Goal: Find specific page/section: Find specific page/section

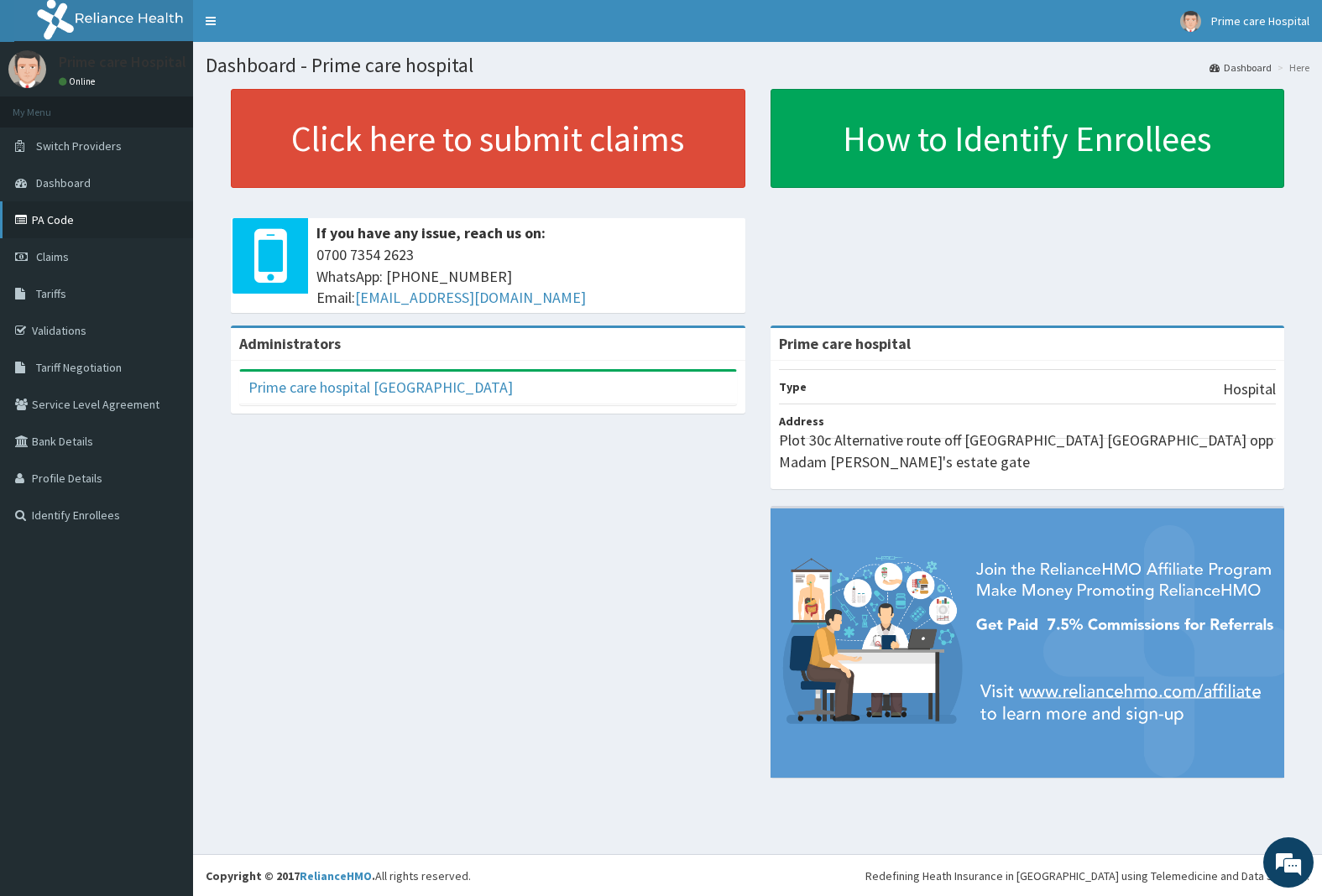
click at [61, 211] on link "PA Code" at bounding box center [96, 219] width 193 height 37
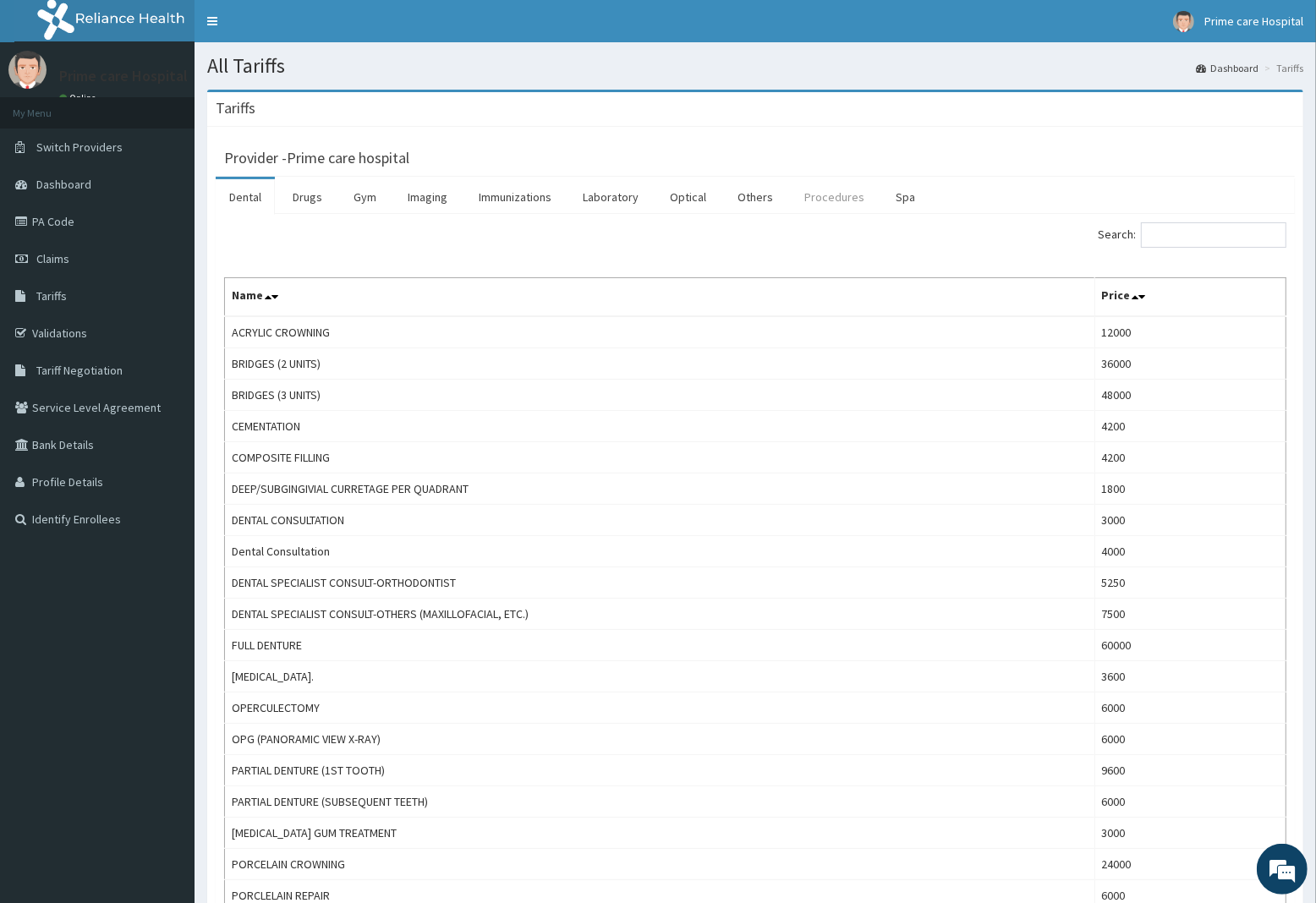
click at [840, 196] on link "Procedures" at bounding box center [835, 196] width 88 height 35
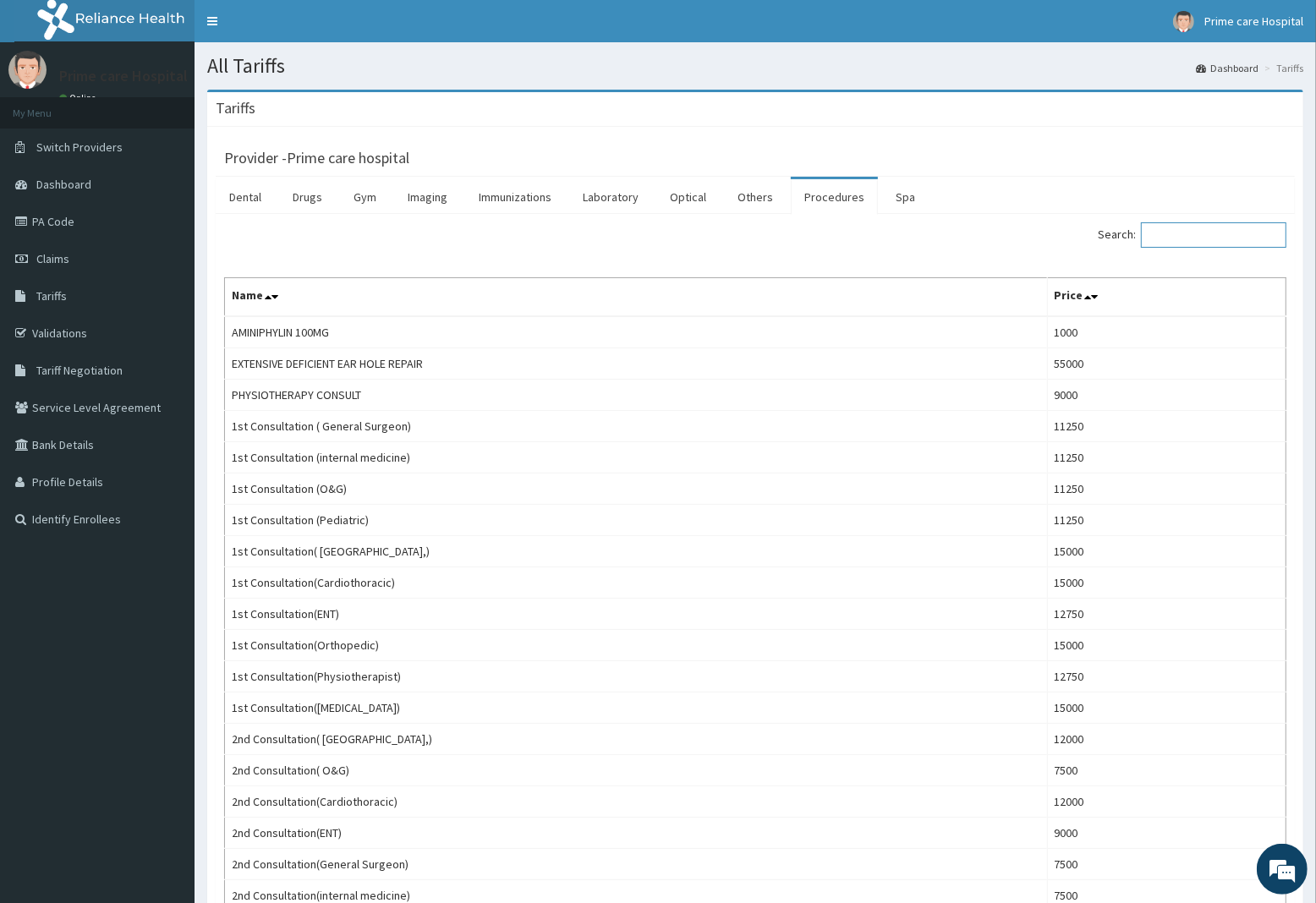
click at [1236, 234] on input "Search:" at bounding box center [1213, 235] width 146 height 26
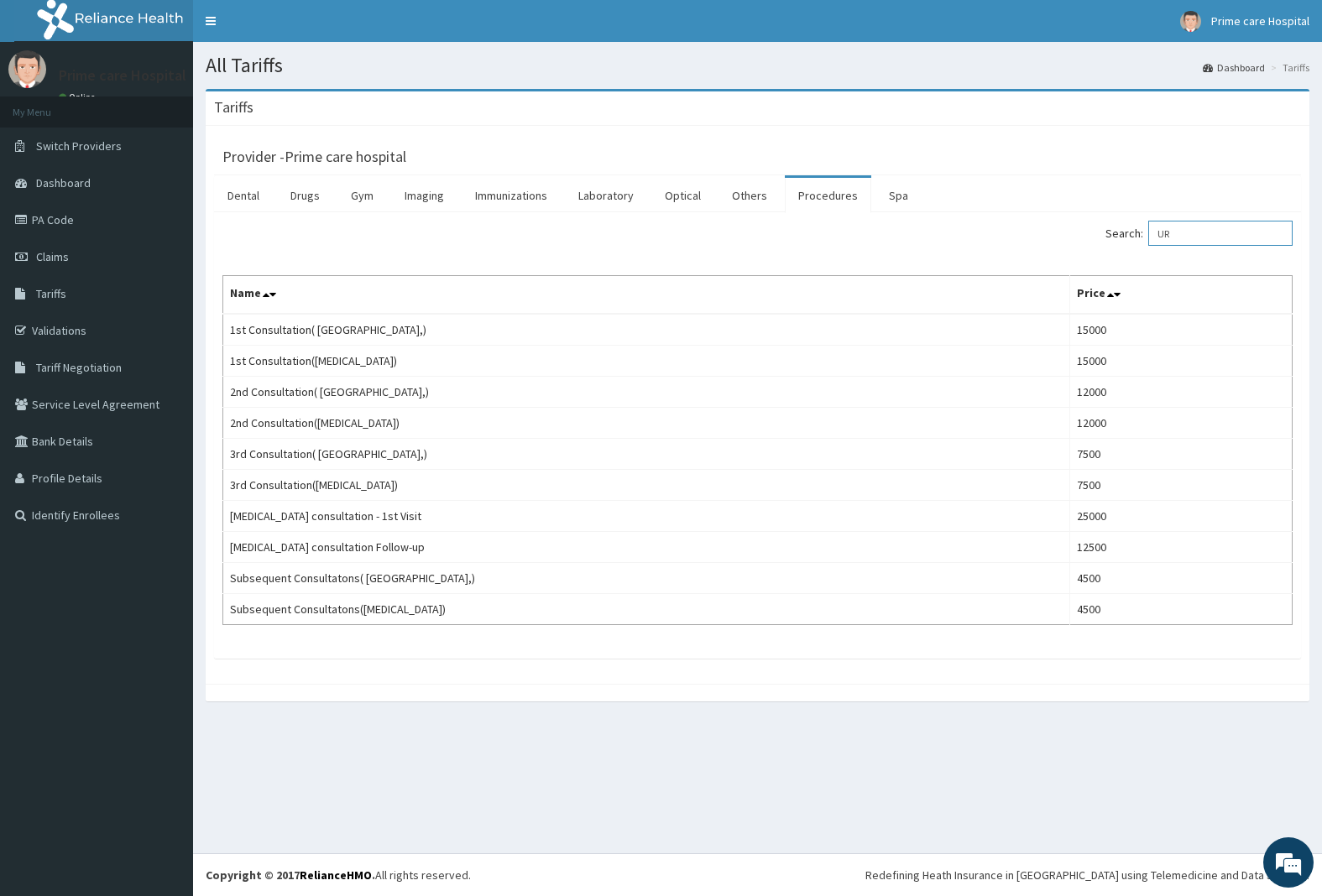
type input "U"
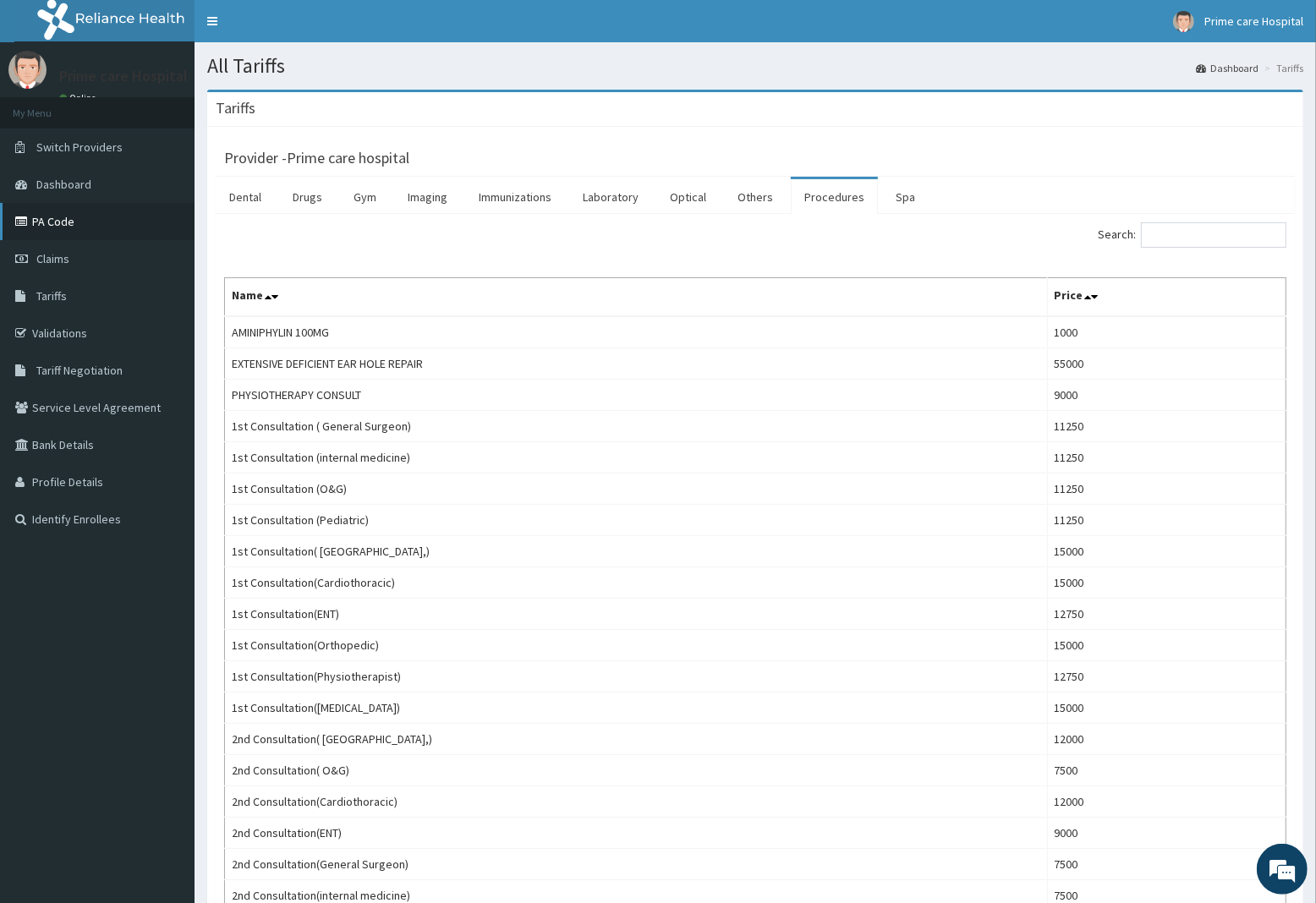
click at [65, 225] on link "PA Code" at bounding box center [97, 221] width 194 height 37
